Goal: Transaction & Acquisition: Purchase product/service

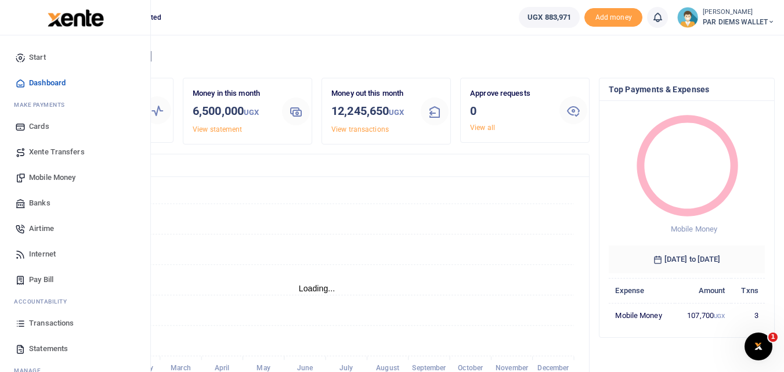
click at [21, 324] on icon at bounding box center [20, 323] width 10 height 10
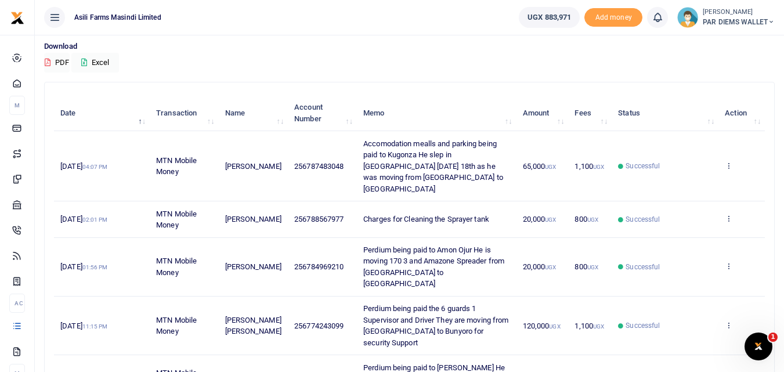
scroll to position [82, 0]
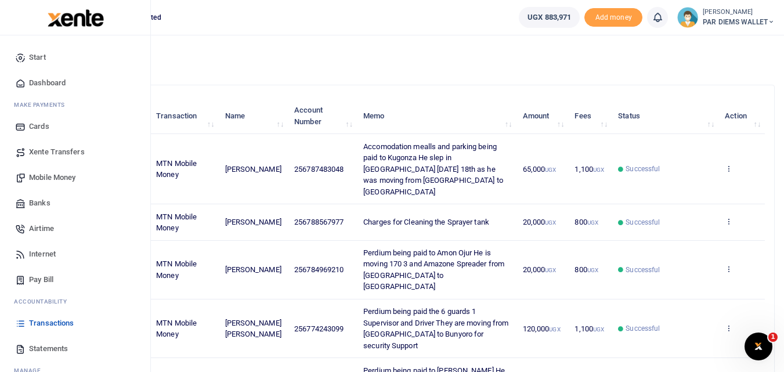
click at [61, 178] on span "Mobile Money" at bounding box center [52, 178] width 46 height 12
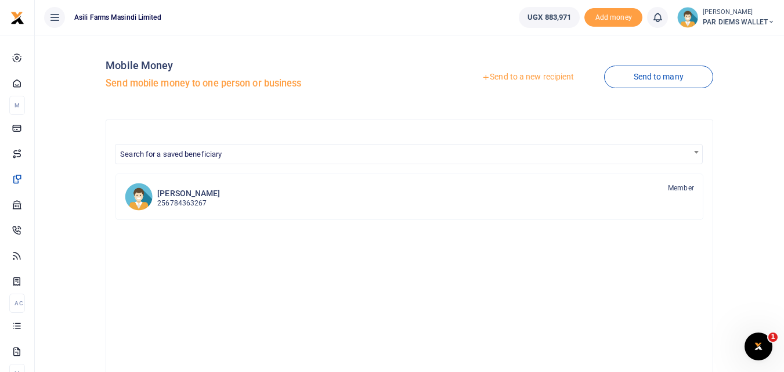
click at [517, 79] on link "Send to a new recipient" at bounding box center [527, 77] width 151 height 21
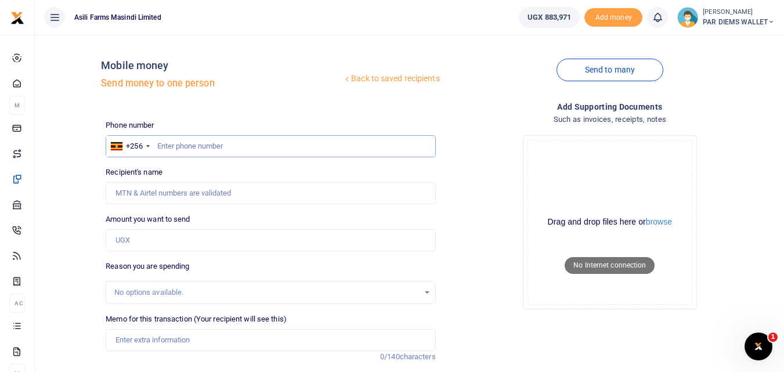
click at [222, 147] on input "text" at bounding box center [271, 146] width 330 height 22
click at [185, 204] on input "Recipient's name" at bounding box center [271, 193] width 330 height 22
click at [160, 194] on input "Recipient's name" at bounding box center [271, 193] width 330 height 22
click at [445, 197] on div "Drop your files here Drag and drop files here or browse Powered by Uppy Connect…" at bounding box center [610, 222] width 330 height 193
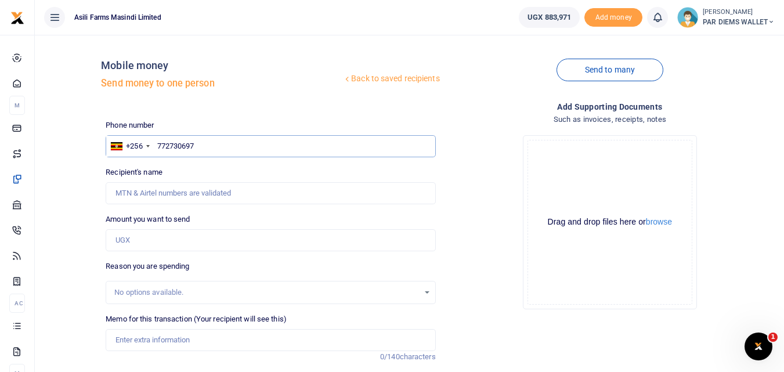
click at [227, 149] on input "772730697" at bounding box center [271, 146] width 330 height 22
type input "772730697"
type input "George Mark Elyera"
click at [148, 237] on input "Amount you want to send" at bounding box center [271, 240] width 330 height 22
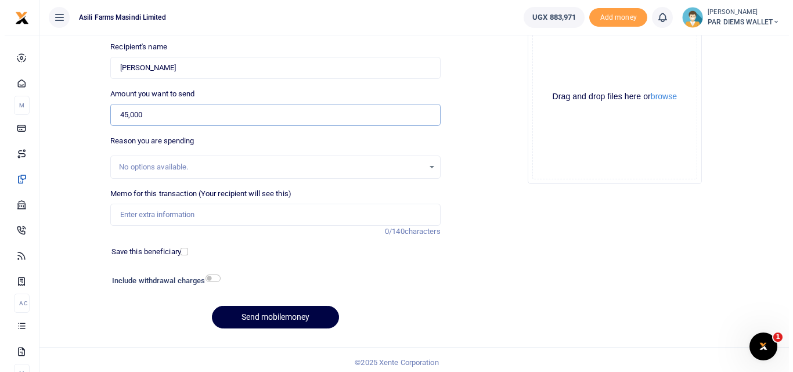
scroll to position [131, 0]
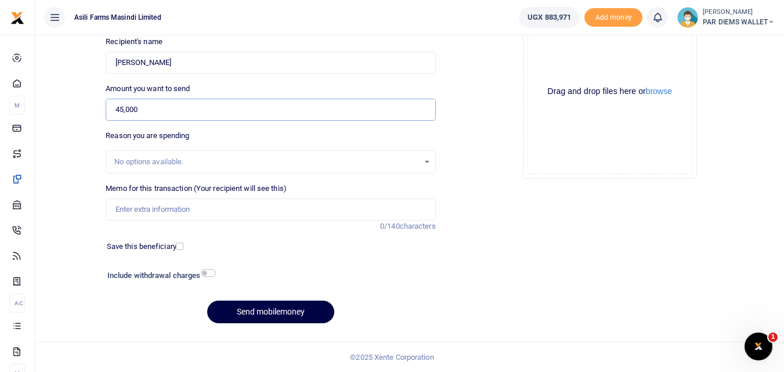
type input "45,000"
click at [155, 212] on input "Memo for this transaction (Your recipient will see this)" at bounding box center [271, 209] width 330 height 22
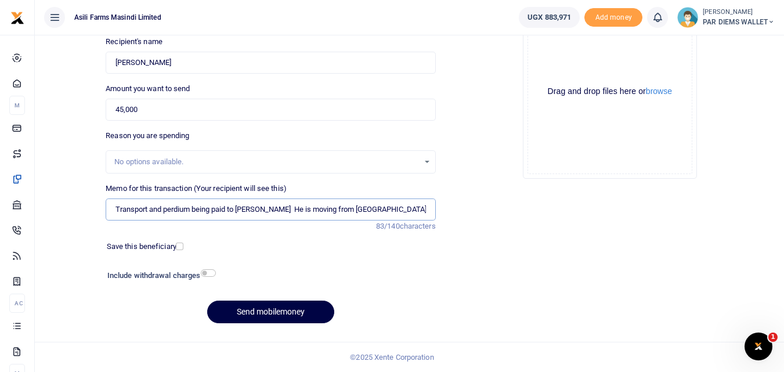
type input "Transport and perdium being paid to Mark Elyera He is moving from Kigumba to Ki…"
click at [559, 53] on div "Drag and drop files here or browse Powered by Uppy" at bounding box center [609, 91] width 165 height 165
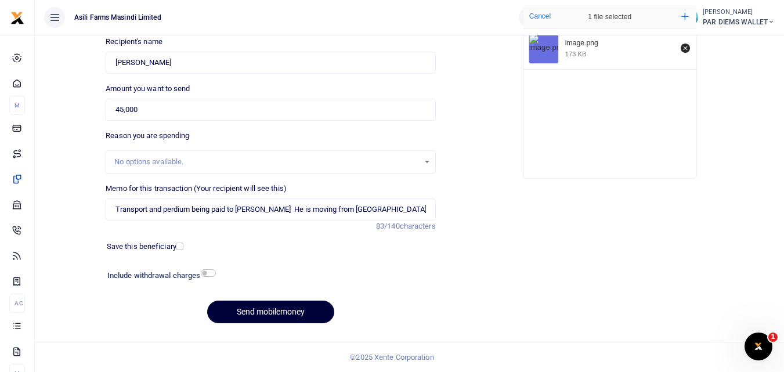
click at [266, 315] on button "Send mobilemoney" at bounding box center [270, 312] width 127 height 23
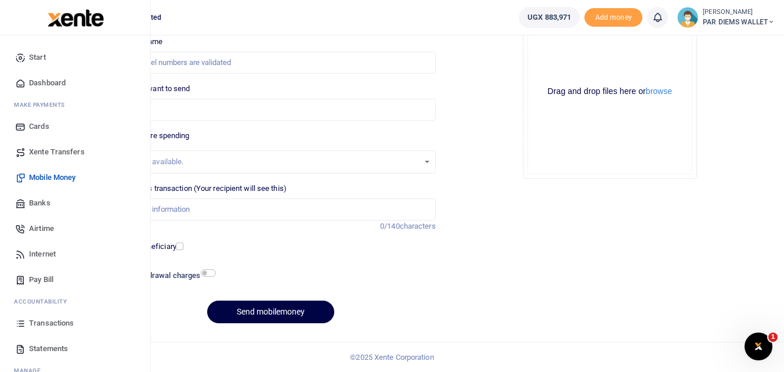
click at [21, 329] on link "Transactions" at bounding box center [75, 323] width 132 height 26
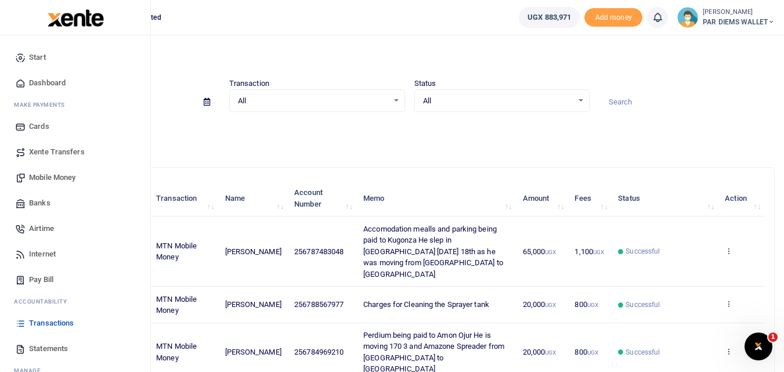
click at [52, 183] on span "Mobile Money" at bounding box center [52, 178] width 46 height 12
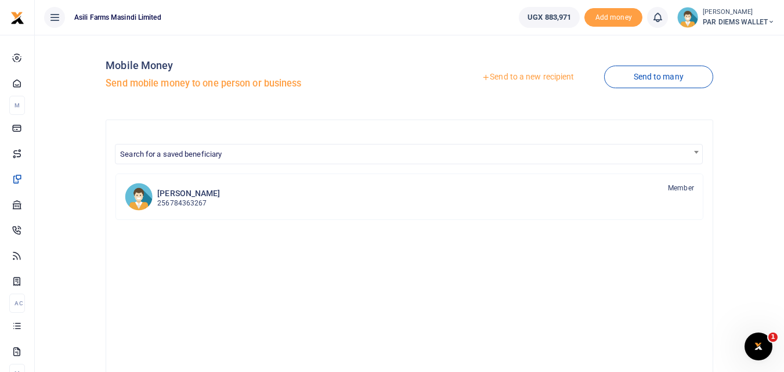
click at [530, 80] on link "Send to a new recipient" at bounding box center [527, 77] width 151 height 21
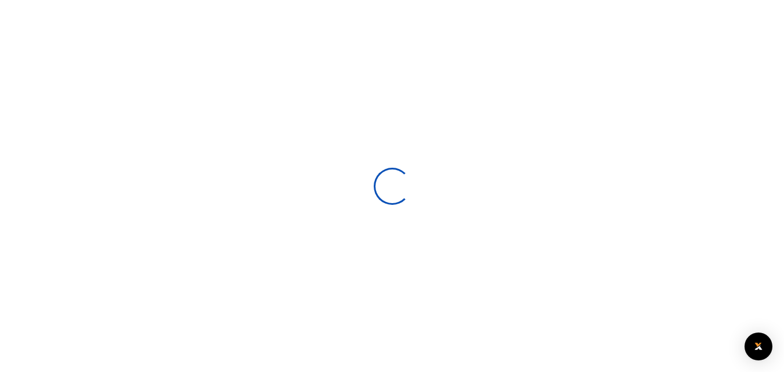
select select
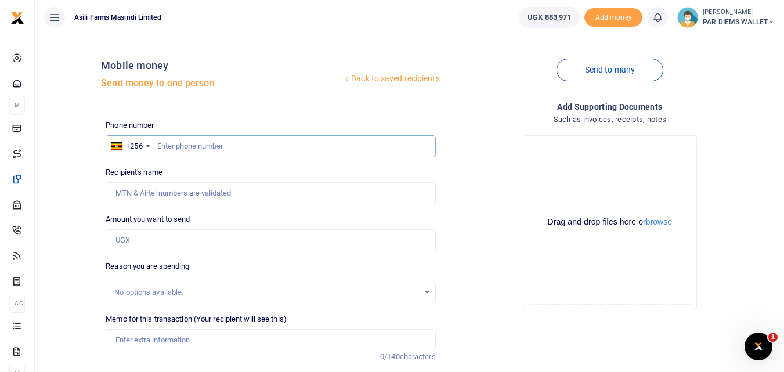
click at [178, 148] on input "text" at bounding box center [271, 146] width 330 height 22
type input "772730697"
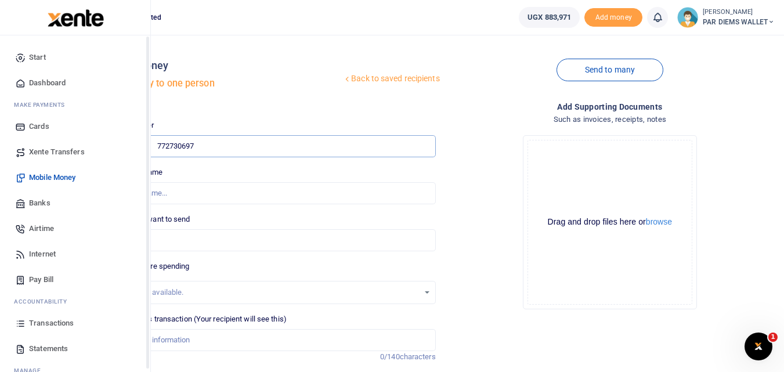
type input "[PERSON_NAME]"
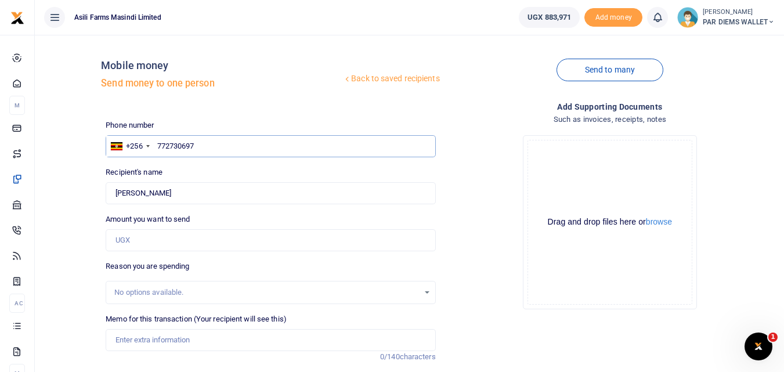
type input "772730697"
click at [169, 243] on input "Amount you want to send" at bounding box center [271, 240] width 330 height 22
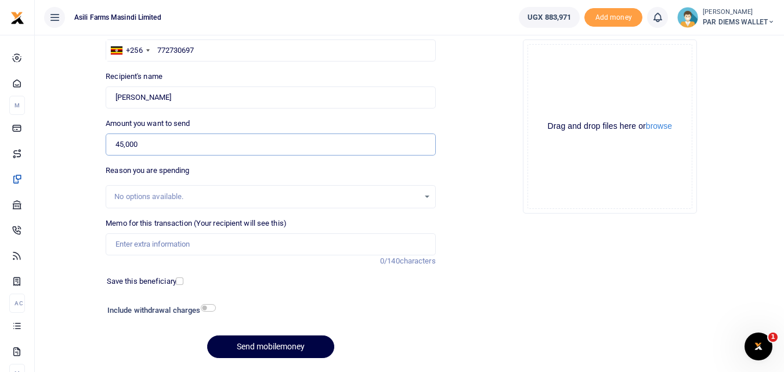
scroll to position [102, 0]
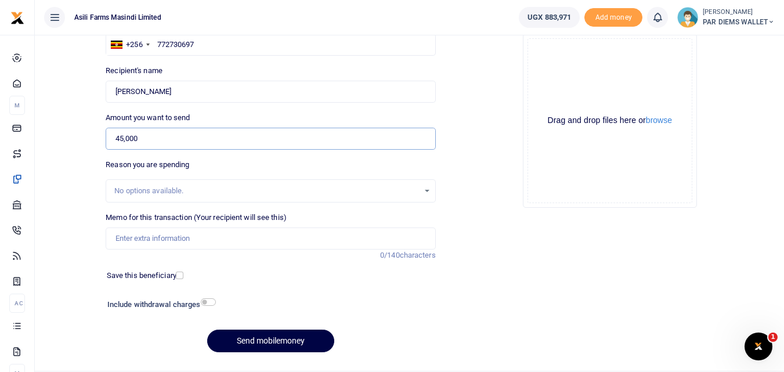
type input "45,000"
click at [162, 236] on input "Memo for this transaction (Your recipient will see this)" at bounding box center [271, 238] width 330 height 22
type input "R"
click at [591, 62] on div "Drag and drop files here or browse Powered by Uppy" at bounding box center [609, 120] width 165 height 165
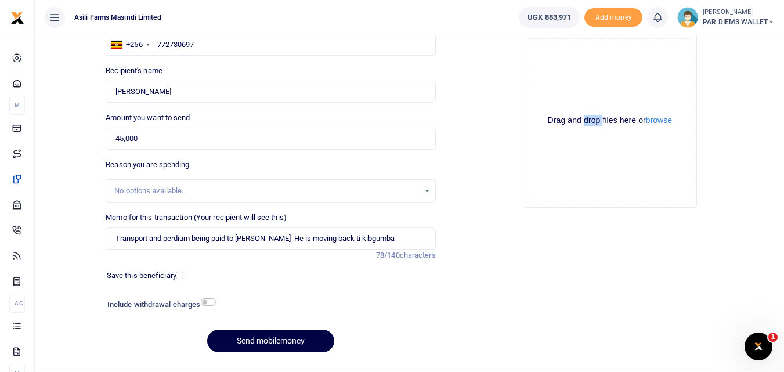
click at [591, 62] on div "Drag and drop files here or browse Powered by Uppy" at bounding box center [609, 120] width 165 height 165
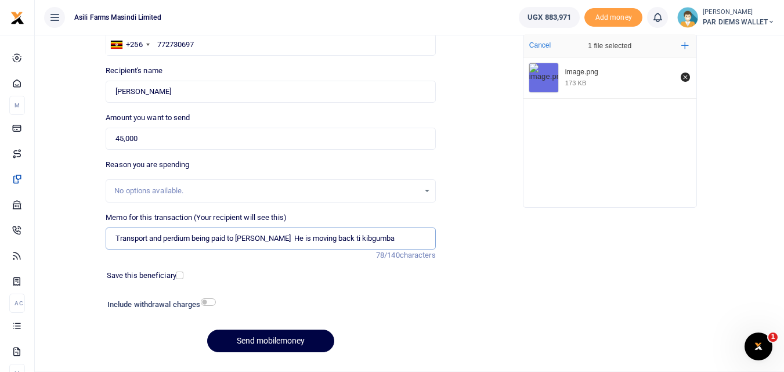
click at [396, 238] on input "Transport and perdium being paid to Mark Elyera He is moving back ti kibgumba" at bounding box center [271, 238] width 330 height 22
type input "Transport and perdium being paid to Mark Elyera He is moving back back to Amath…"
click at [281, 344] on button "Send mobilemoney" at bounding box center [270, 341] width 127 height 23
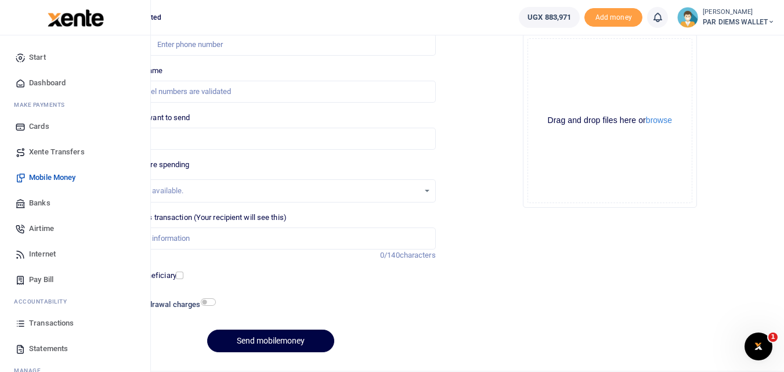
click at [19, 320] on icon at bounding box center [20, 323] width 10 height 10
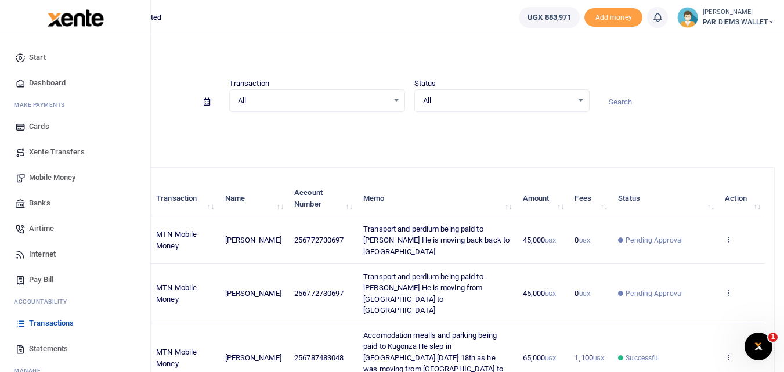
click at [48, 176] on span "Mobile Money" at bounding box center [52, 178] width 46 height 12
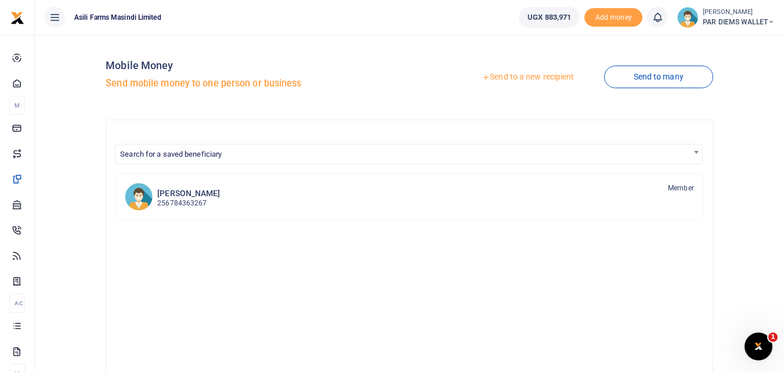
click at [526, 77] on link "Send to a new recipient" at bounding box center [527, 77] width 151 height 21
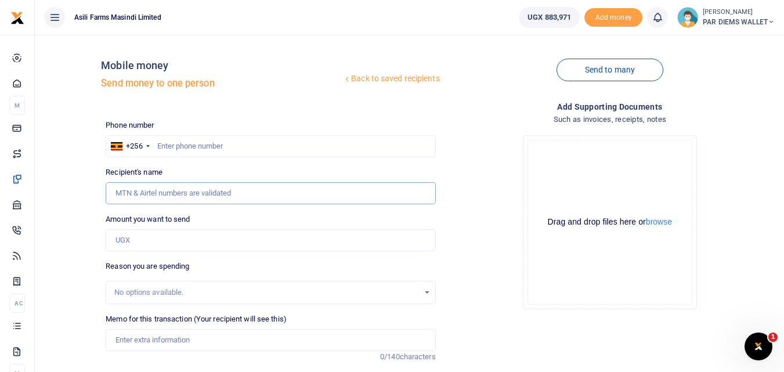
click at [155, 195] on input "Recipient's name" at bounding box center [271, 193] width 330 height 22
click at [128, 233] on input "Amount you want to send" at bounding box center [271, 240] width 330 height 22
paste input "0771603272"
type input "0771603272"
click at [179, 147] on input "text" at bounding box center [271, 146] width 330 height 22
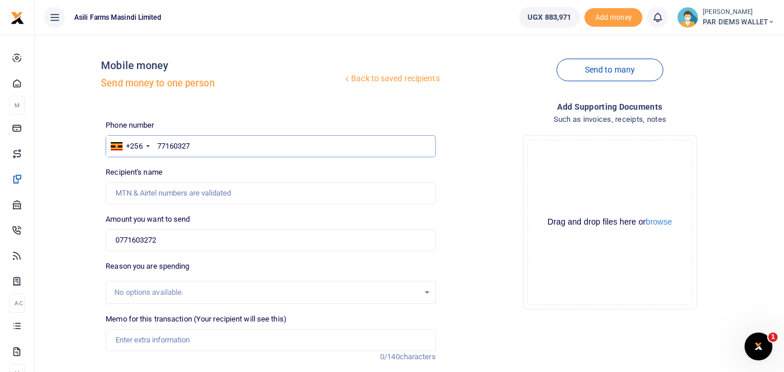
type input "771603272"
type input "[PERSON_NAME]"
type input "771603272"
click at [202, 241] on input "0771603272" at bounding box center [271, 240] width 330 height 22
type input "0"
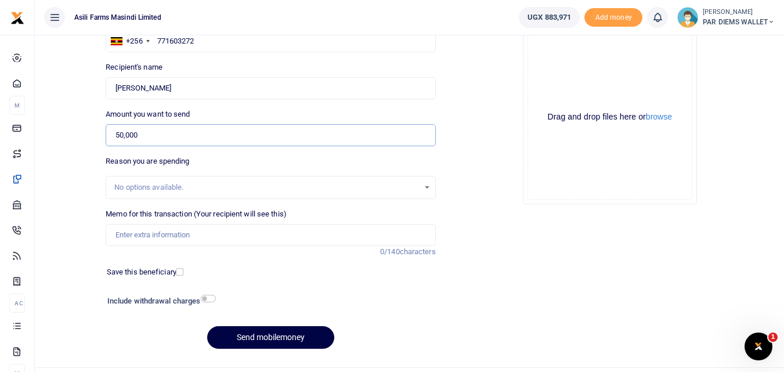
scroll to position [121, 0]
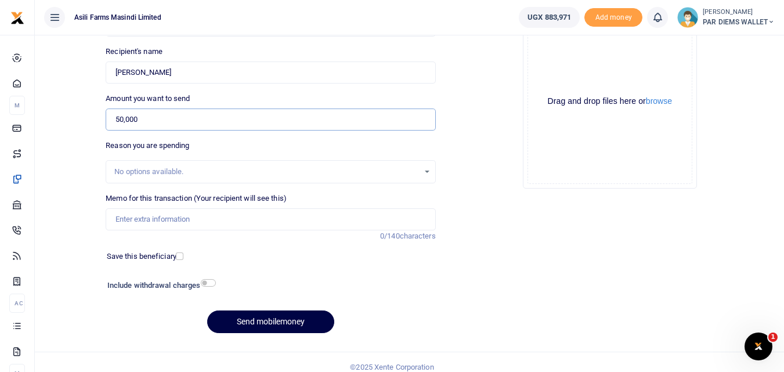
type input "50,000"
click at [131, 217] on input "Memo for this transaction (Your recipient will see this)" at bounding box center [271, 219] width 330 height 22
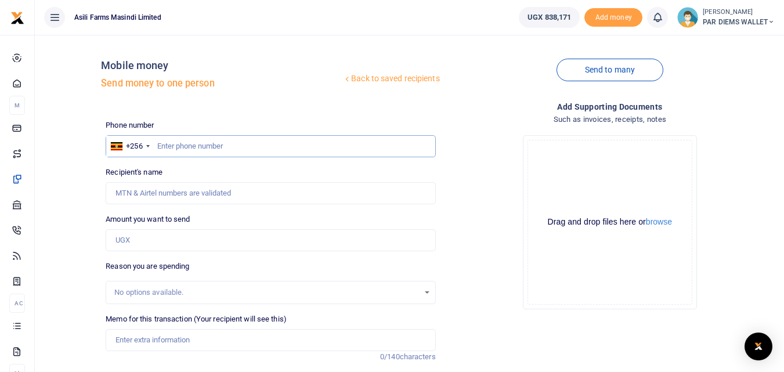
click at [193, 144] on input "text" at bounding box center [271, 146] width 330 height 22
click at [176, 142] on input "text" at bounding box center [271, 146] width 330 height 22
click at [147, 240] on input "Amount you want to send" at bounding box center [271, 240] width 330 height 22
paste input "0771603272"
type input "0771603272"
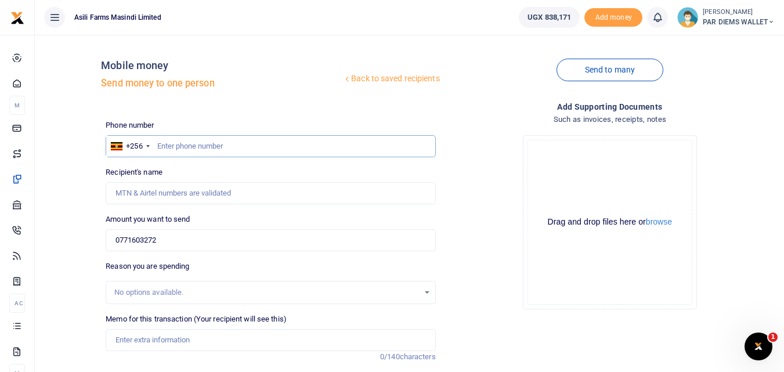
click at [175, 141] on input "text" at bounding box center [271, 146] width 330 height 22
type input "771603272"
type input "[PERSON_NAME]"
type input "771603272"
click at [182, 241] on input "0771603272" at bounding box center [271, 240] width 330 height 22
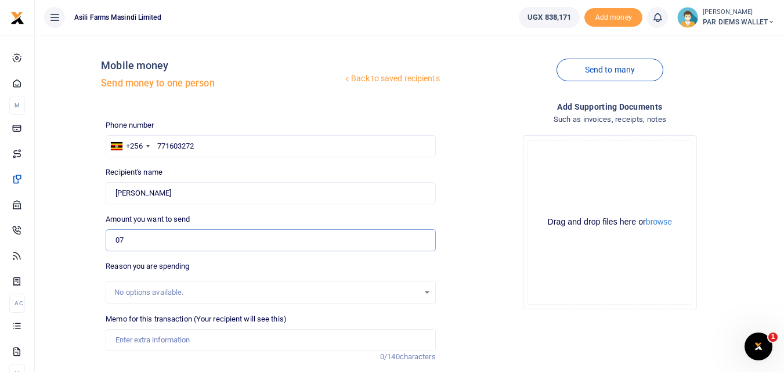
type input "0"
type input "50,000"
drag, startPoint x: 783, startPoint y: 231, endPoint x: 787, endPoint y: 246, distance: 15.6
click at [783, 246] on html "Start Dashboard M ake Payments Cards Xente Transfers Mobile Money Banks Airtime" at bounding box center [392, 251] width 784 height 503
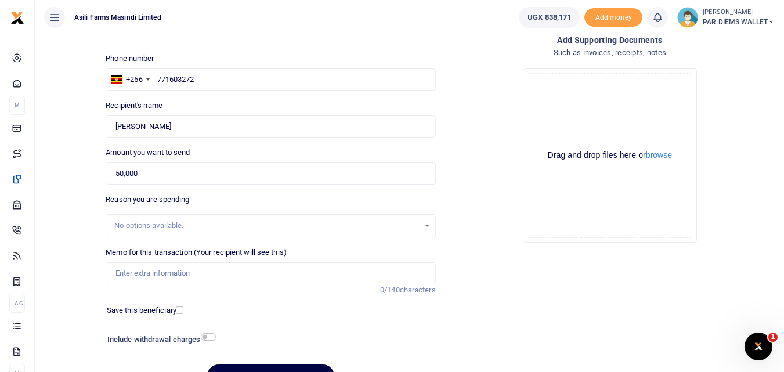
scroll to position [69, 0]
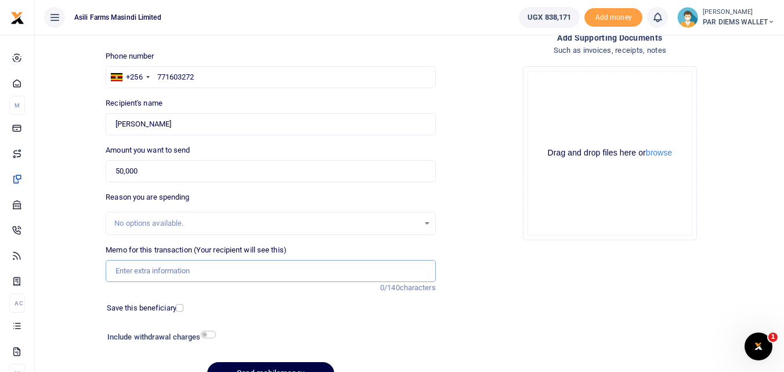
click at [154, 270] on input "Memo for this transaction (Your recipient will see this)" at bounding box center [271, 271] width 330 height 22
click at [154, 169] on input "50,000" at bounding box center [271, 171] width 330 height 22
click at [144, 166] on input "50,000" at bounding box center [271, 171] width 330 height 22
click at [133, 273] on input "Memo for this transaction (Your recipient will see this)" at bounding box center [271, 271] width 330 height 22
type input "Perdium x 2 and Parking"
